Goal: Check status: Verify the current state of an ongoing process or item

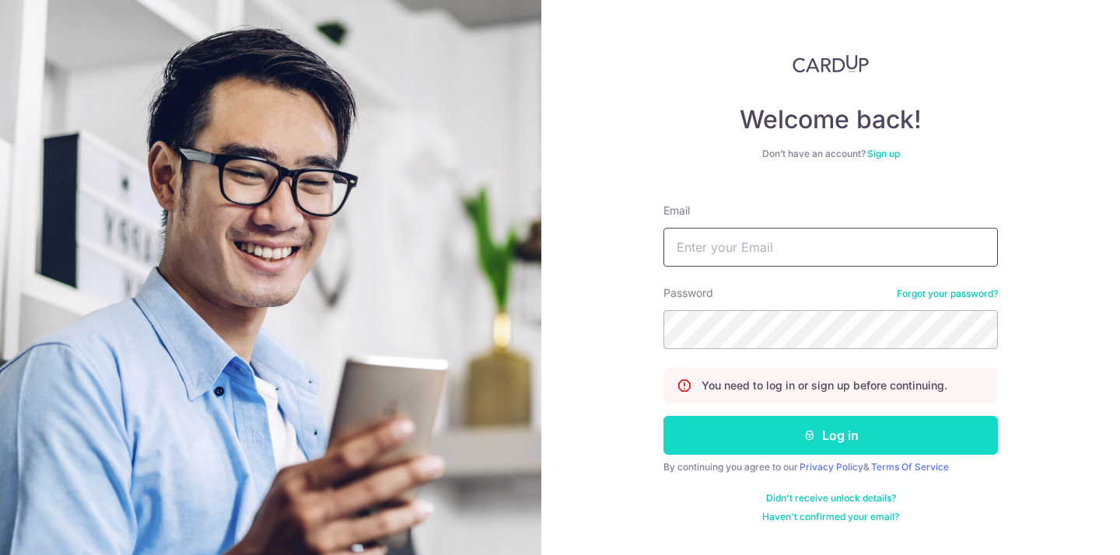
type input "[EMAIL_ADDRESS][DOMAIN_NAME]"
click at [815, 439] on icon "submit" at bounding box center [809, 435] width 12 height 12
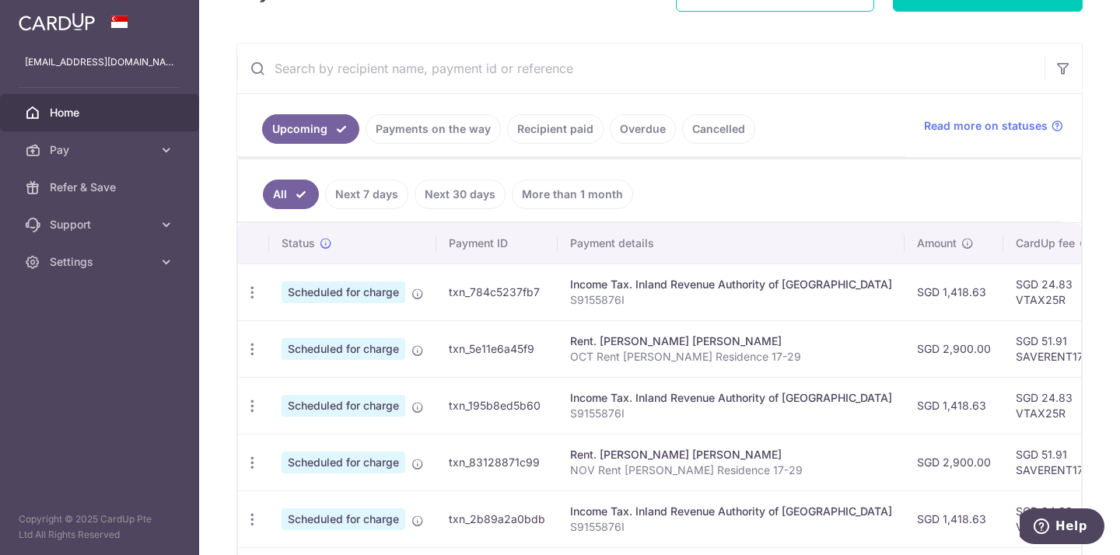
click at [396, 203] on link "Next 7 days" at bounding box center [366, 195] width 83 height 30
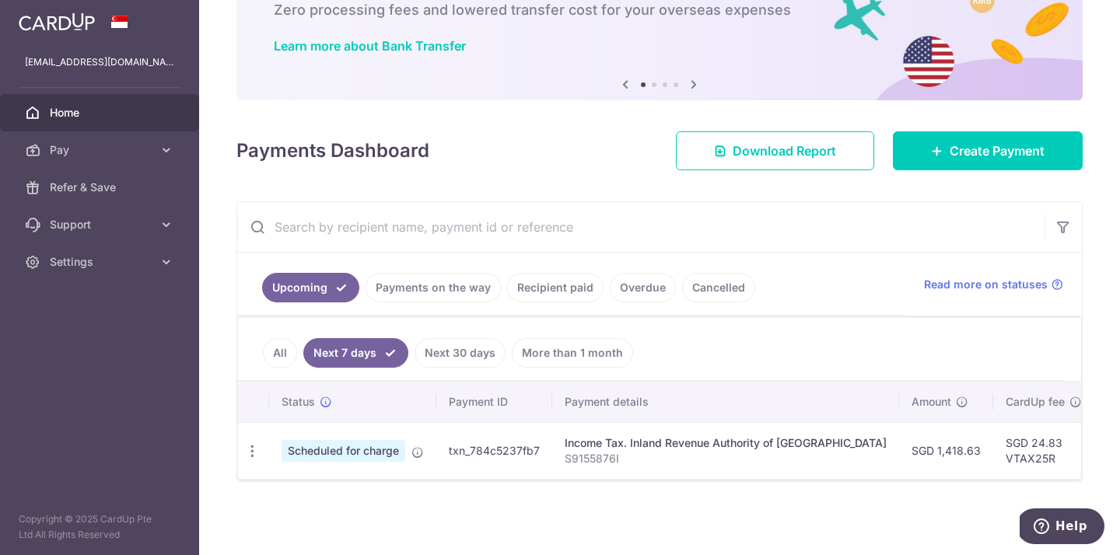
click at [272, 356] on link "All" at bounding box center [280, 353] width 34 height 30
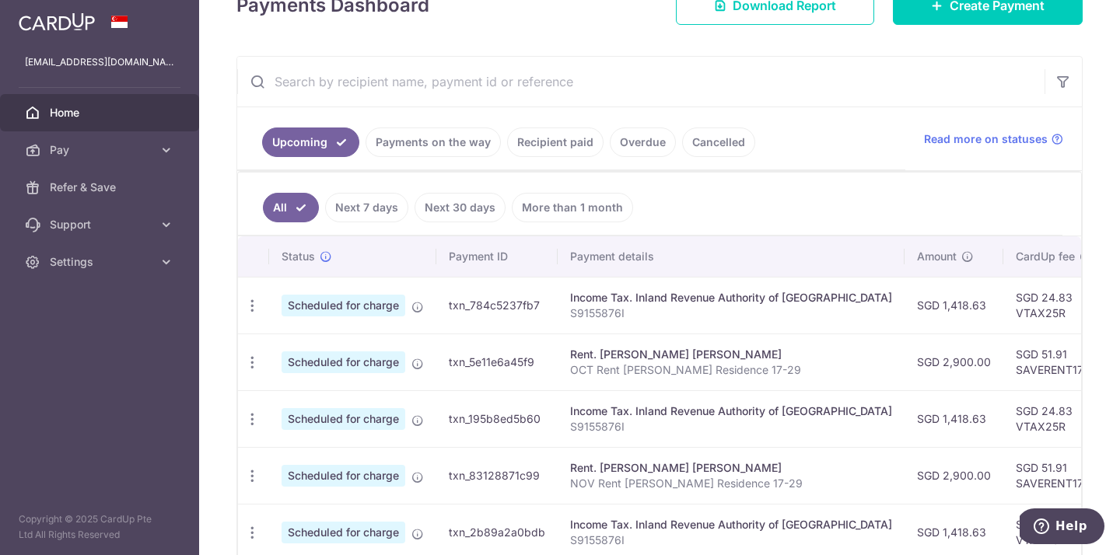
scroll to position [224, 0]
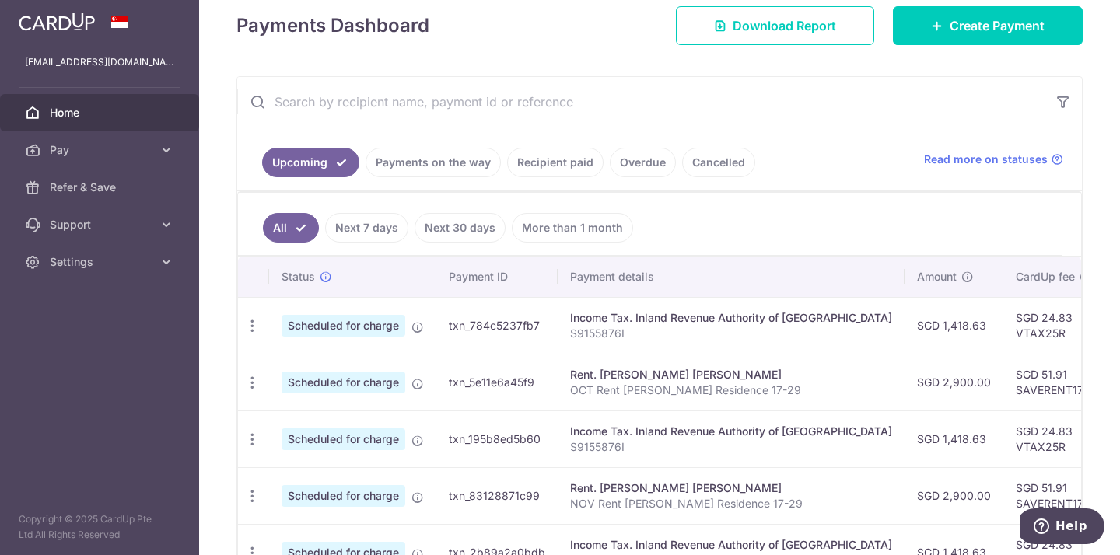
click at [565, 168] on link "Recipient paid" at bounding box center [555, 163] width 96 height 30
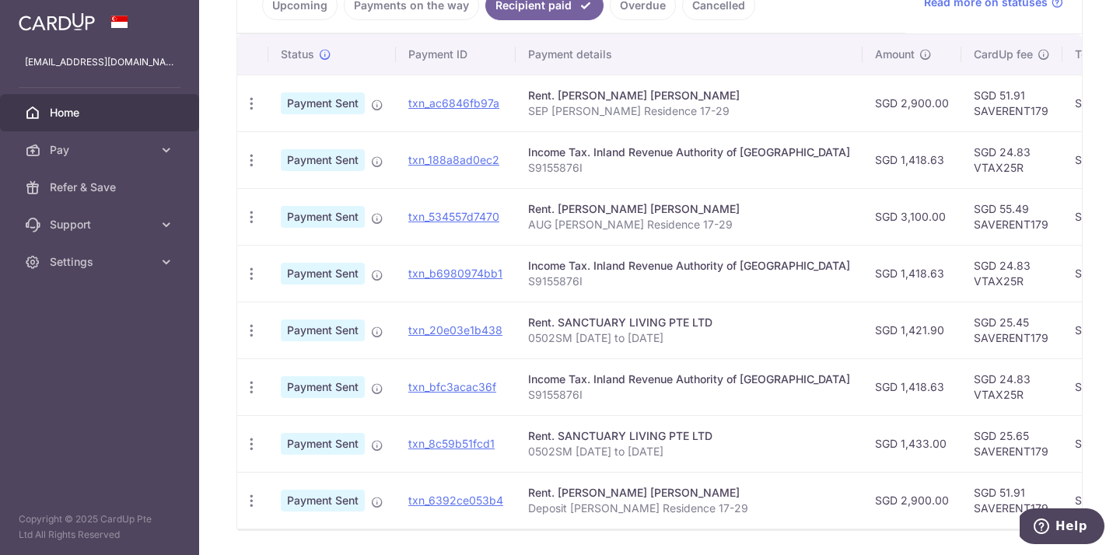
scroll to position [378, 0]
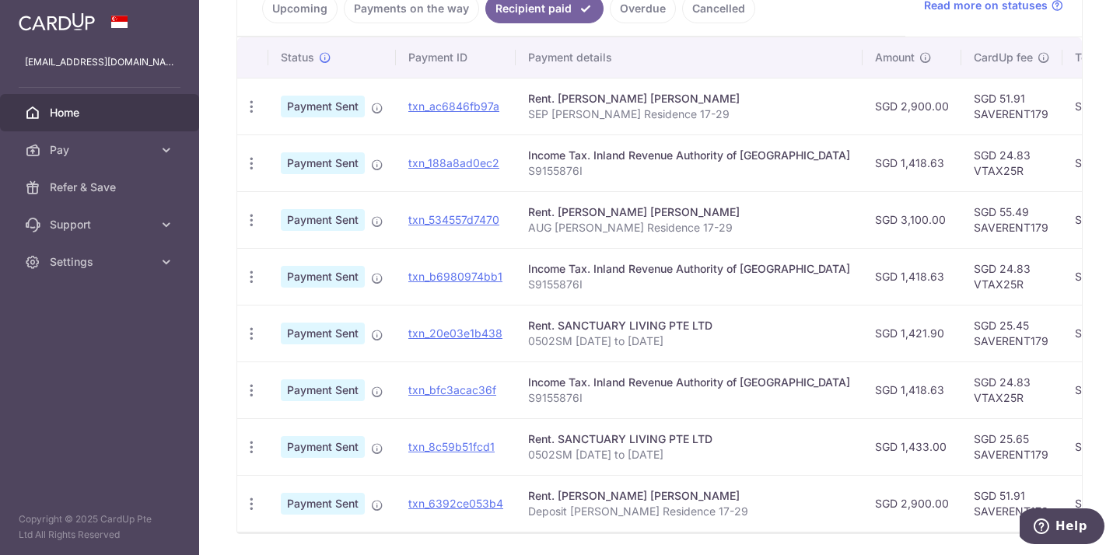
click at [662, 331] on div "Rent. SANCTUARY LIVING PTE LTD" at bounding box center [689, 326] width 322 height 16
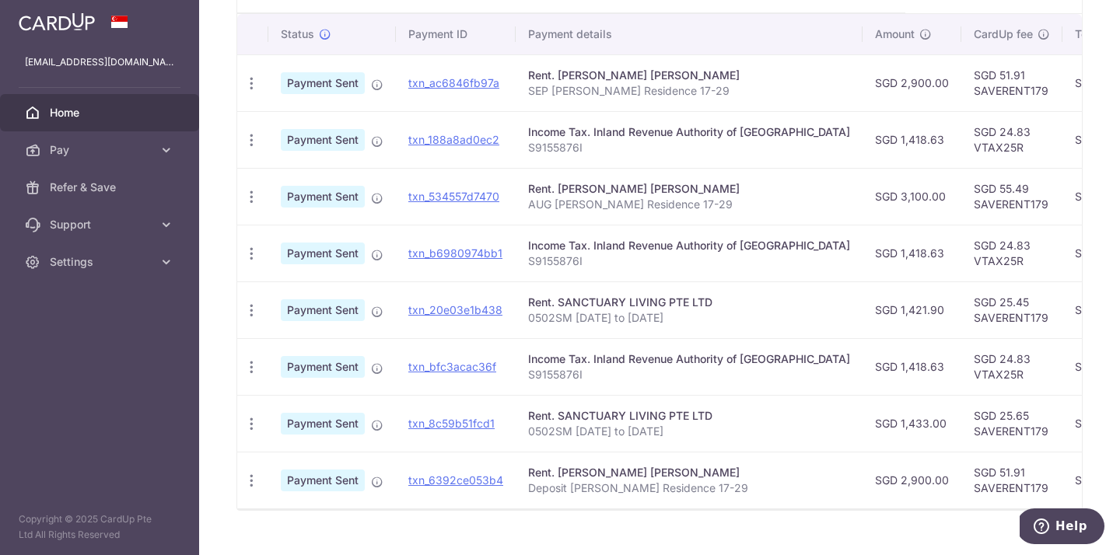
scroll to position [409, 0]
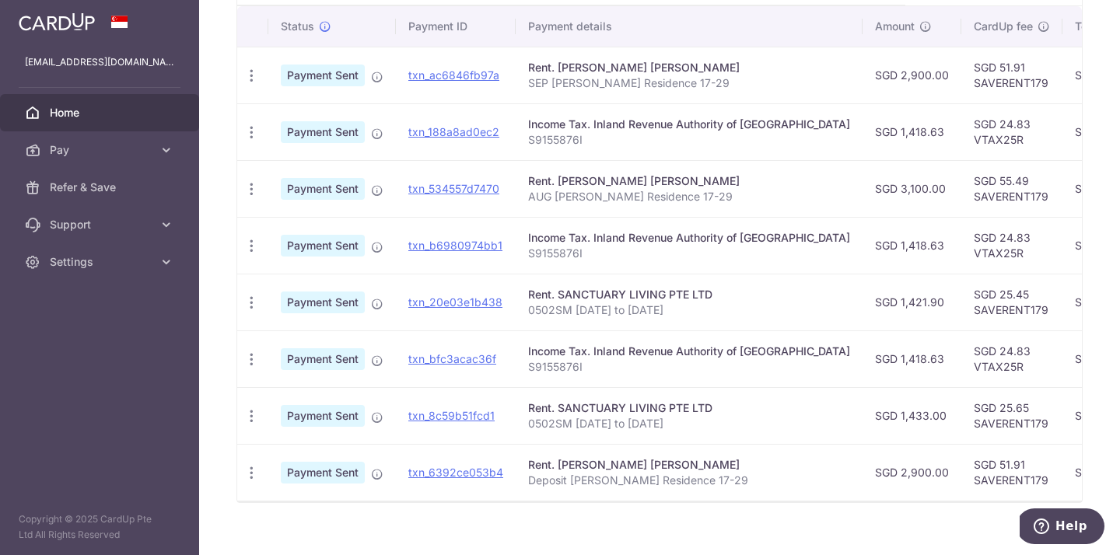
click at [862, 191] on td "SGD 3,100.00" at bounding box center [911, 188] width 99 height 57
click at [711, 194] on p "AUG Rent Bartley Residence 17-29" at bounding box center [689, 197] width 322 height 16
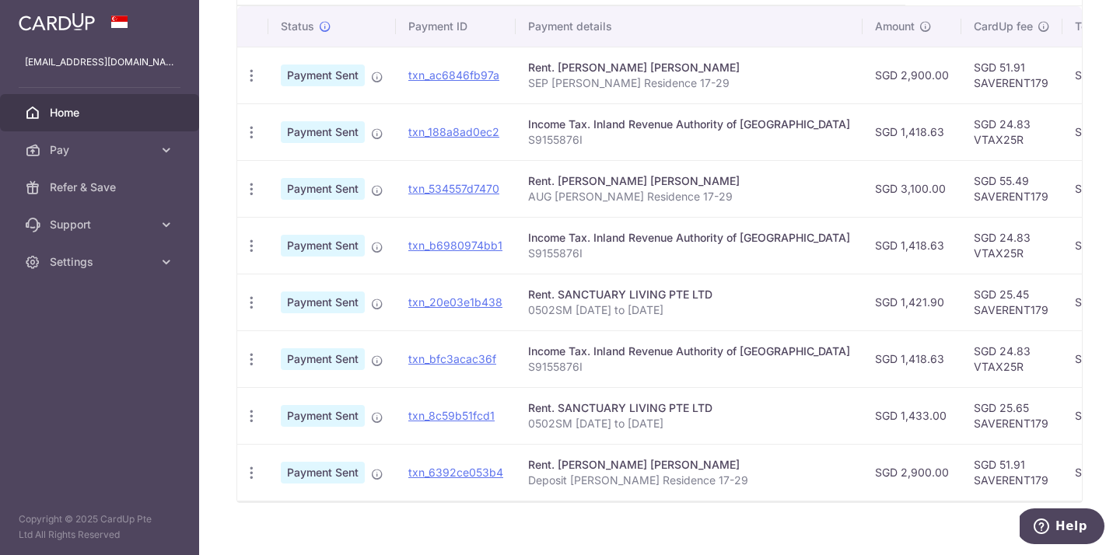
click at [661, 89] on p "SEP Rent Bartley Residence 17-29" at bounding box center [689, 83] width 322 height 16
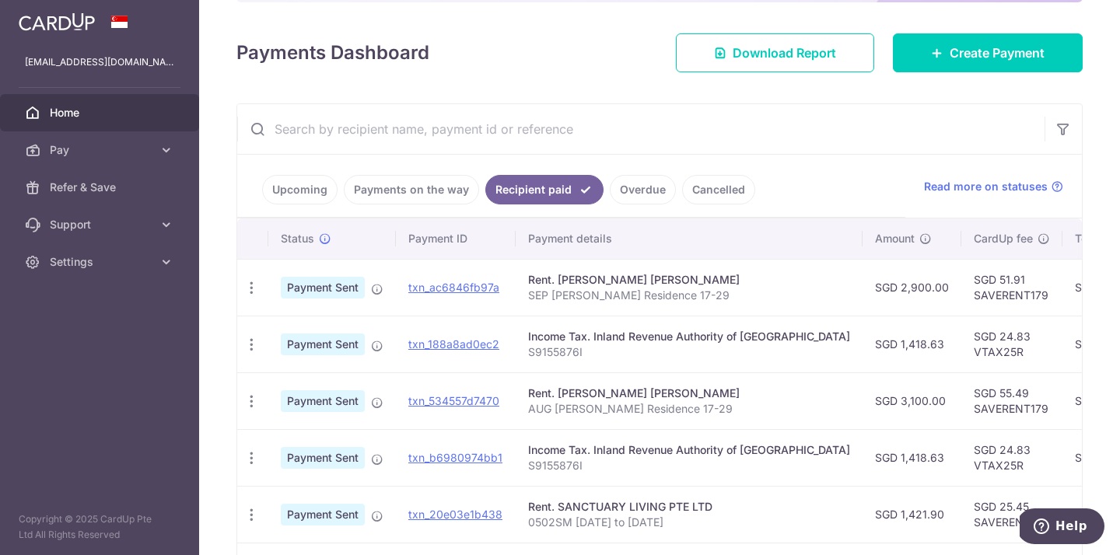
scroll to position [190, 0]
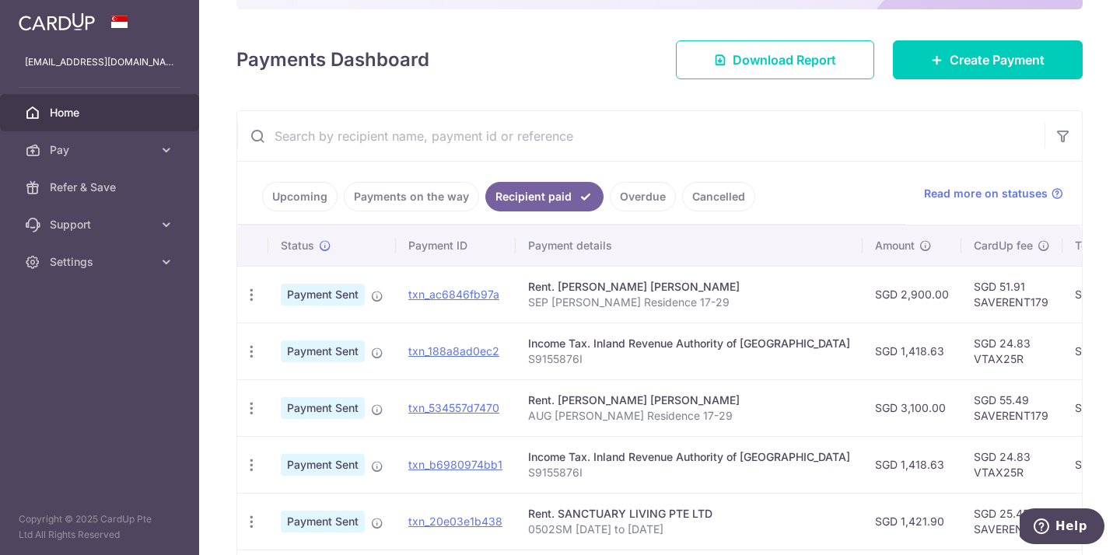
click at [280, 188] on link "Upcoming" at bounding box center [299, 197] width 75 height 30
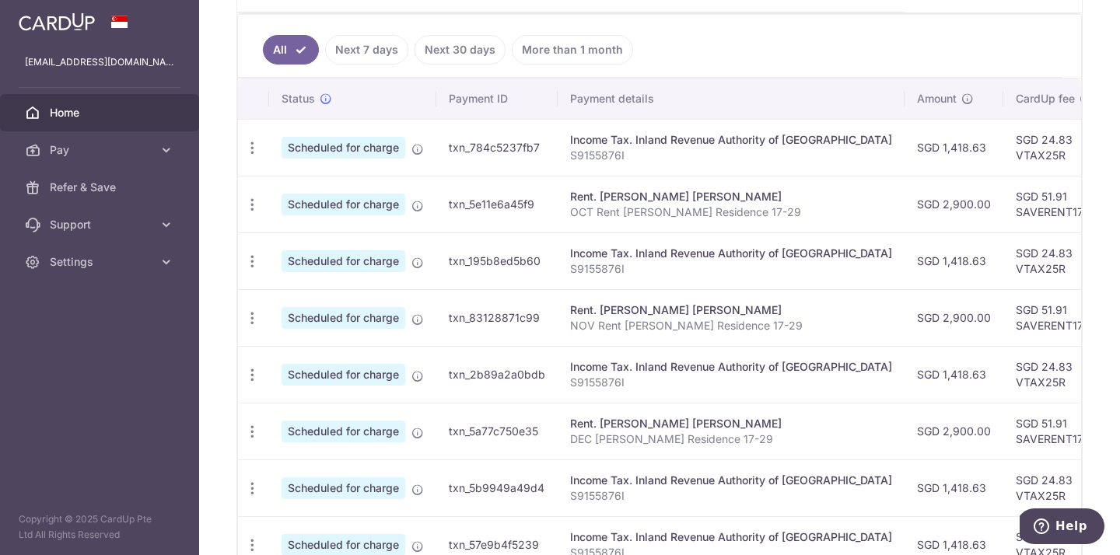
scroll to position [401, 0]
